Goal: Transaction & Acquisition: Download file/media

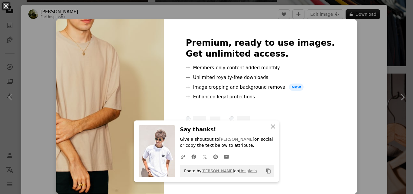
scroll to position [263, 0]
click at [366, 105] on div "An X shape Premium, ready to use images. Get unlimited access. A plus sign Memb…" at bounding box center [206, 97] width 413 height 194
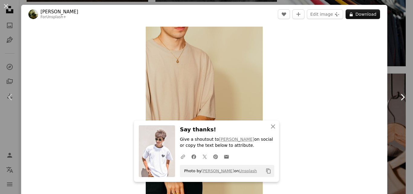
click at [398, 98] on icon "Chevron right" at bounding box center [403, 97] width 10 height 10
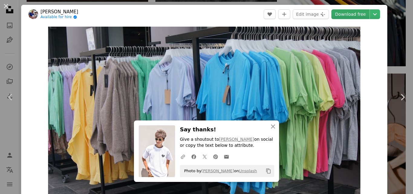
click at [348, 16] on link "Download free" at bounding box center [350, 14] width 38 height 10
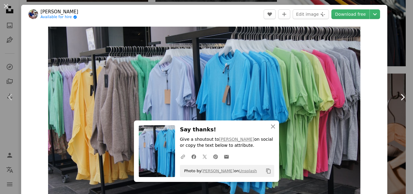
click at [398, 96] on icon "Chevron right" at bounding box center [403, 97] width 10 height 10
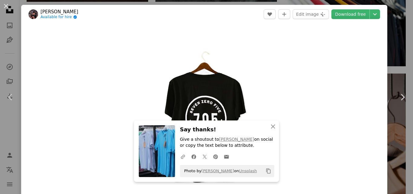
click at [354, 128] on div "Zoom in" at bounding box center [204, 115] width 366 height 182
click at [345, 12] on link "Download free" at bounding box center [350, 14] width 38 height 10
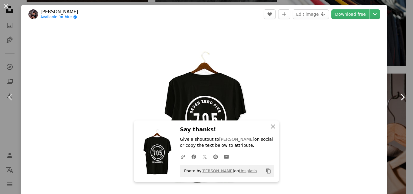
click at [398, 98] on icon "Chevron right" at bounding box center [403, 97] width 10 height 10
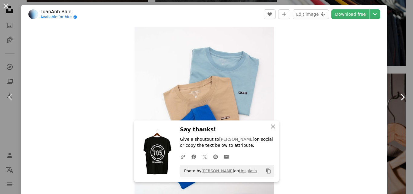
click at [396, 91] on link "Chevron right" at bounding box center [402, 97] width 21 height 58
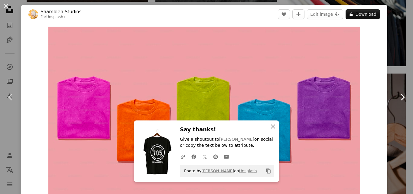
click at [398, 94] on icon "Chevron right" at bounding box center [403, 97] width 10 height 10
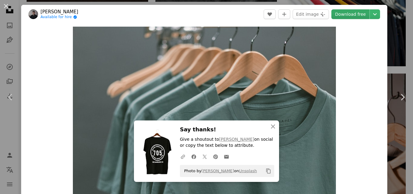
click at [349, 14] on link "Download free" at bounding box center [350, 14] width 38 height 10
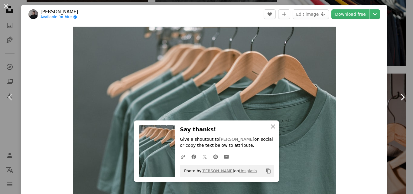
click at [398, 98] on icon "Chevron right" at bounding box center [403, 97] width 10 height 10
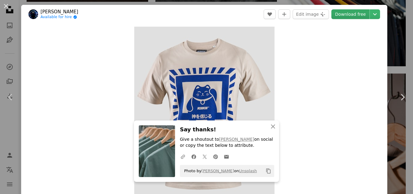
click at [350, 17] on link "Download free" at bounding box center [350, 14] width 38 height 10
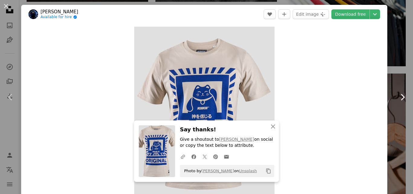
click at [398, 96] on icon "Chevron right" at bounding box center [403, 97] width 10 height 10
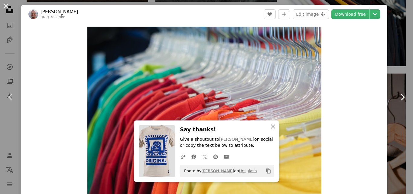
click at [398, 96] on icon "Chevron right" at bounding box center [403, 97] width 10 height 10
